Goal: Task Accomplishment & Management: Use online tool/utility

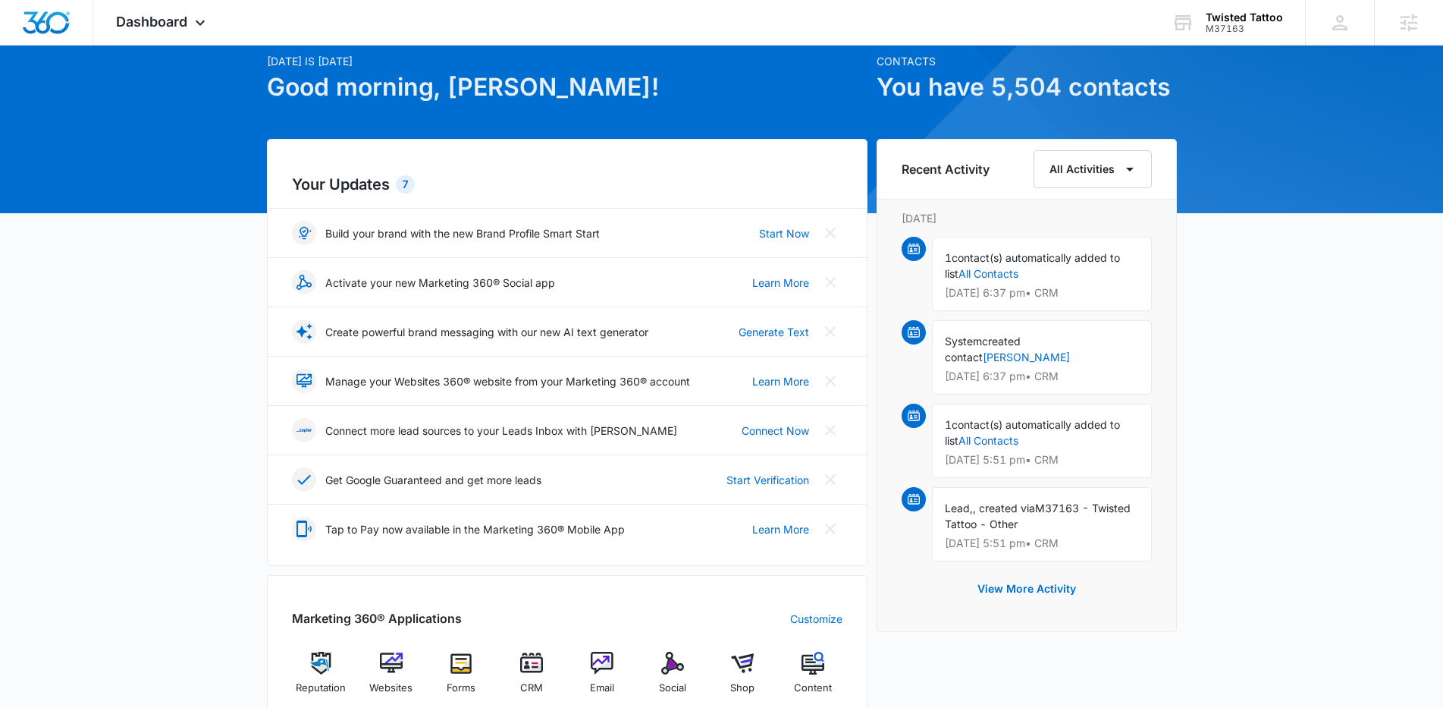
scroll to position [299, 0]
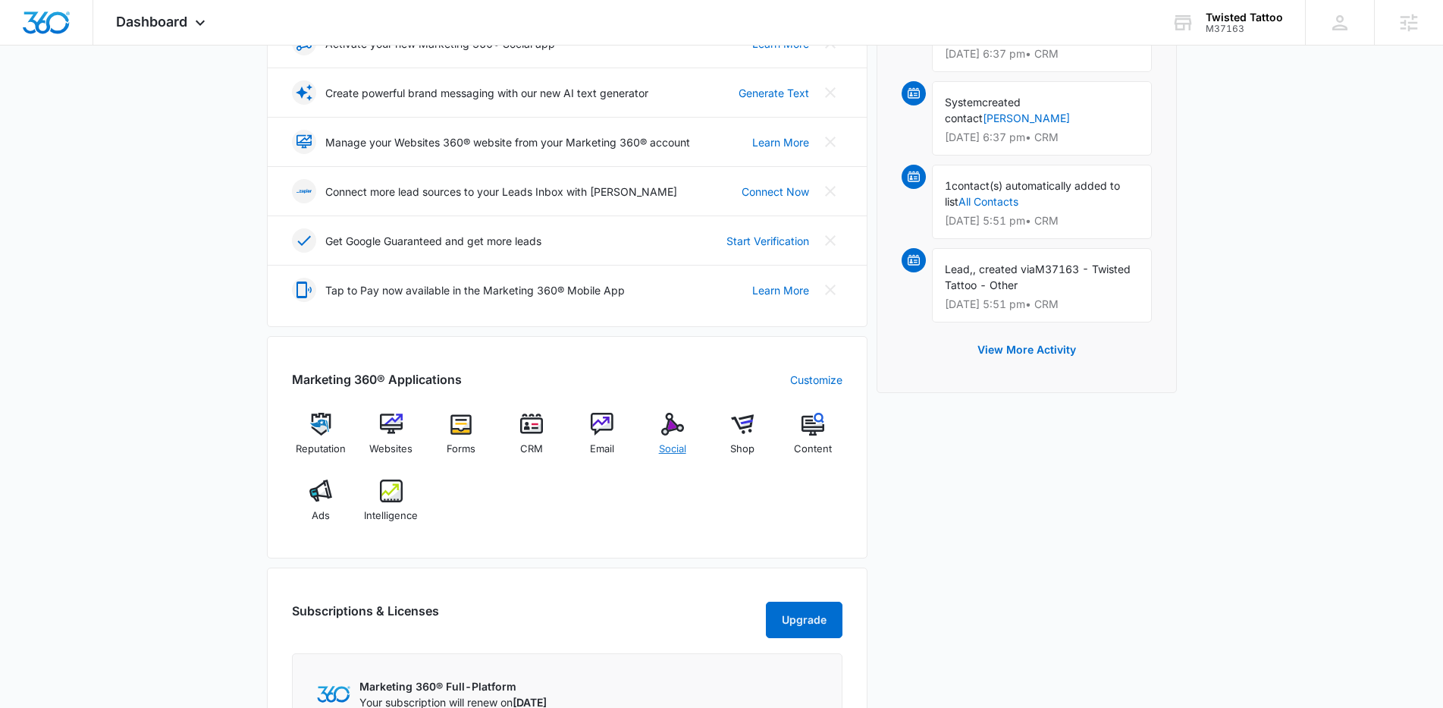
click at [676, 421] on img at bounding box center [672, 424] width 23 height 23
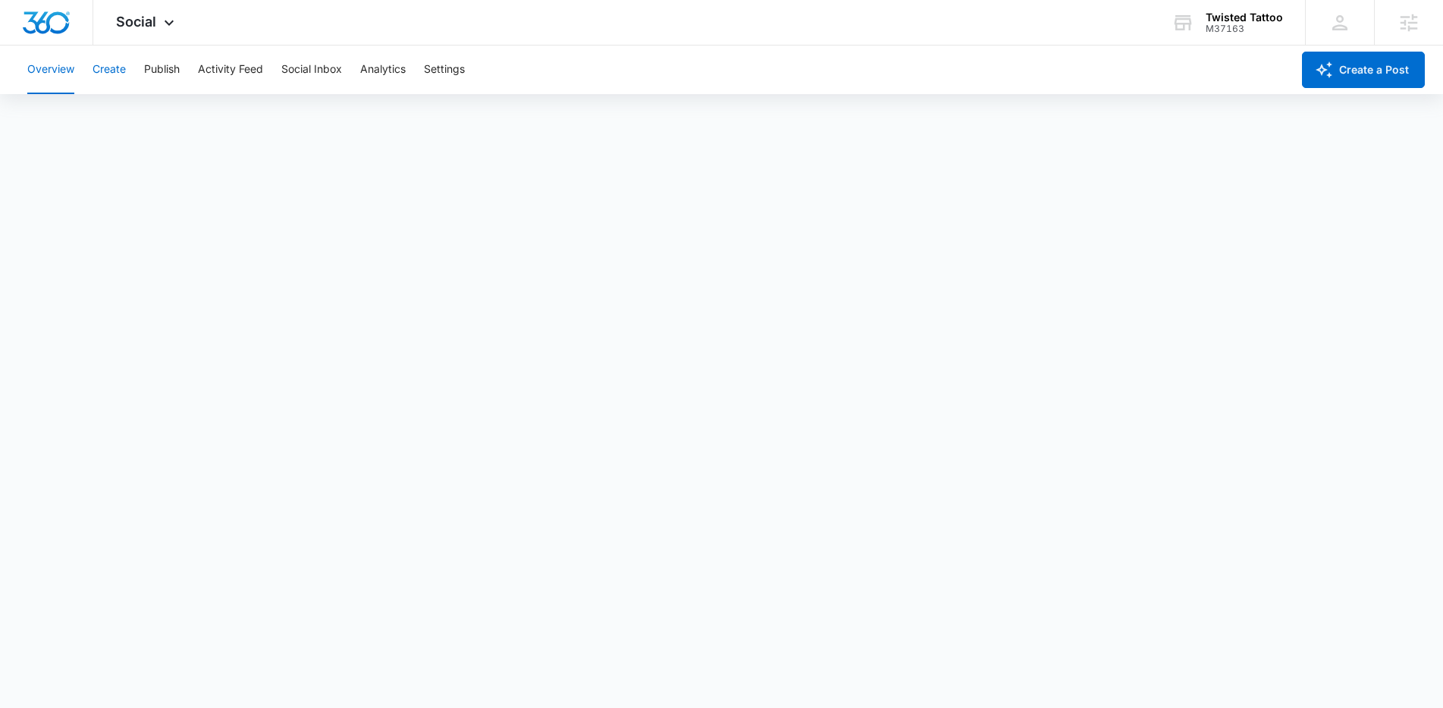
click at [95, 69] on button "Create" at bounding box center [109, 70] width 33 height 49
click at [169, 75] on button "Publish" at bounding box center [162, 70] width 36 height 49
click at [131, 129] on button "Schedules" at bounding box center [116, 116] width 52 height 42
click at [92, 71] on div "Overview Create Publish Activity Feed Social Inbox Analytics Settings" at bounding box center [654, 70] width 1273 height 49
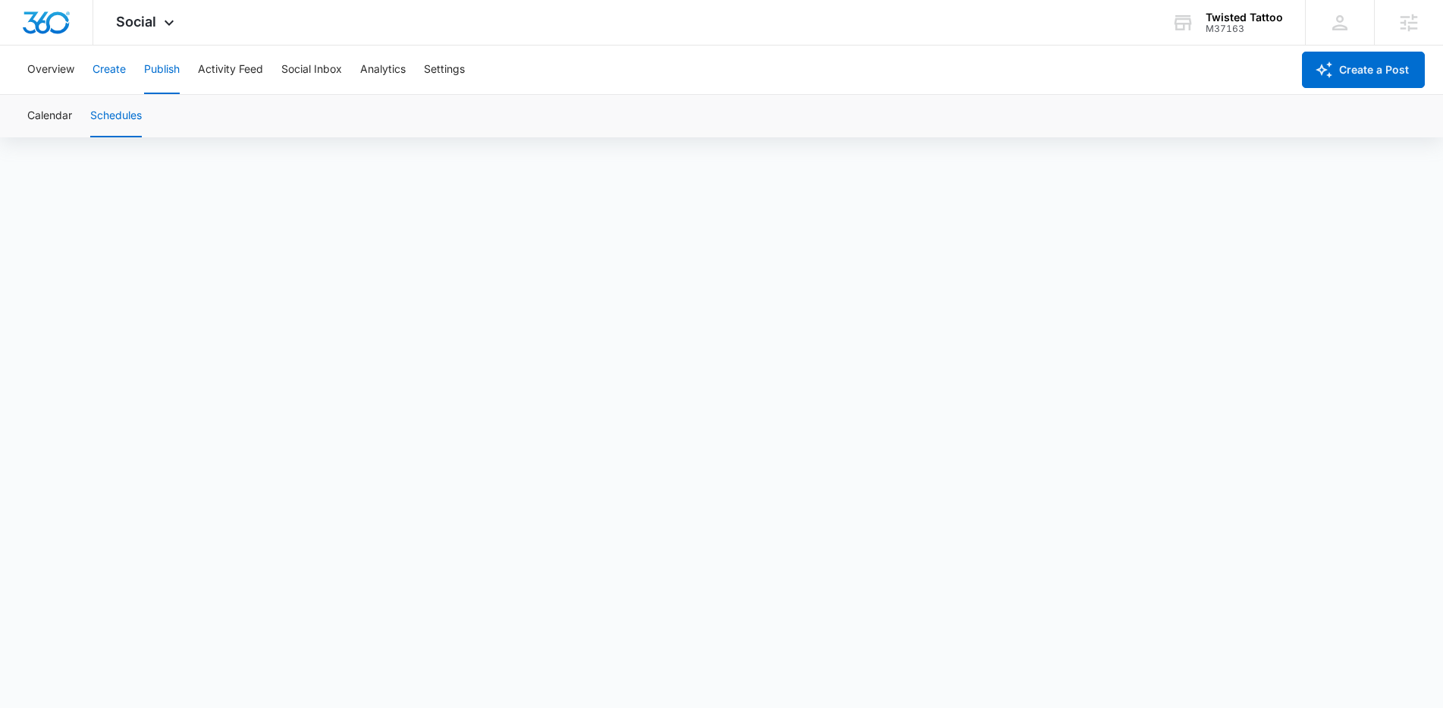
click at [119, 74] on button "Create" at bounding box center [109, 70] width 33 height 49
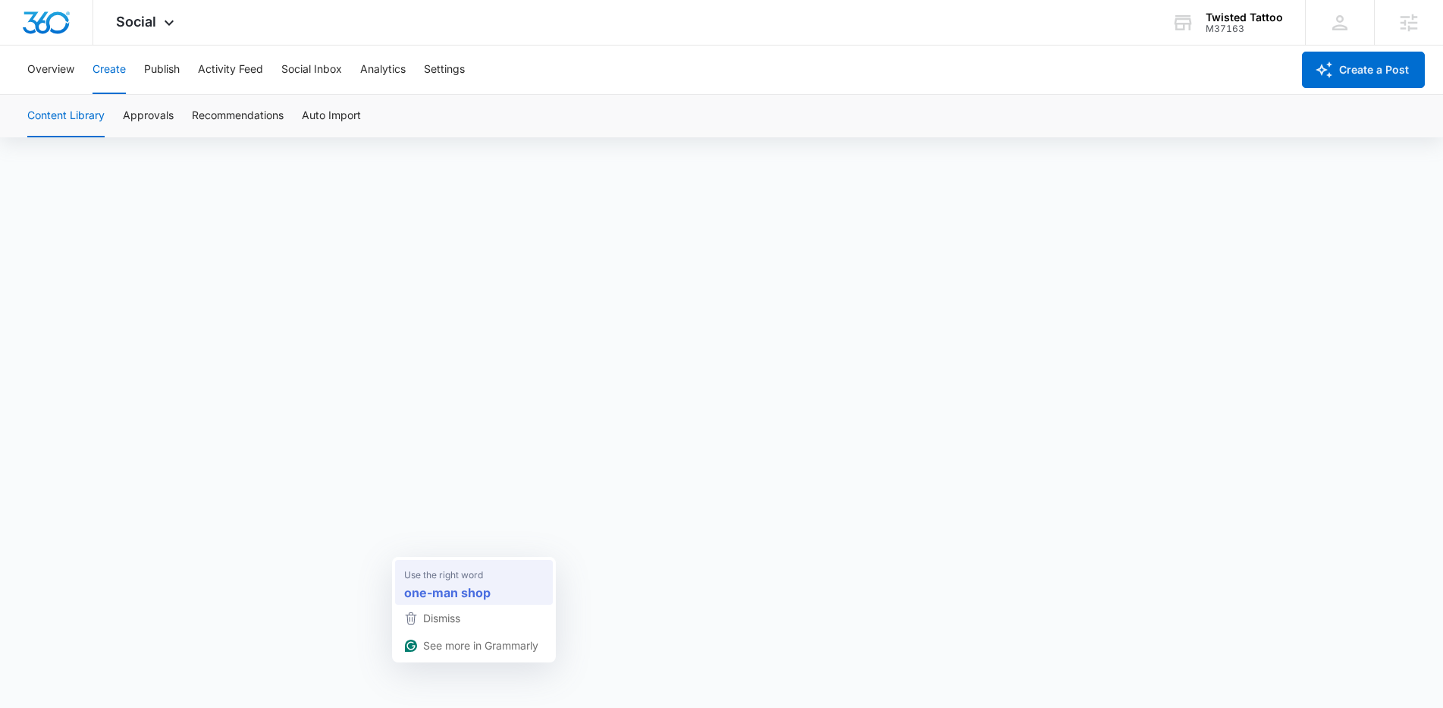
click at [482, 590] on strong "one-man shop" at bounding box center [447, 591] width 86 height 19
